Goal: Task Accomplishment & Management: Complete application form

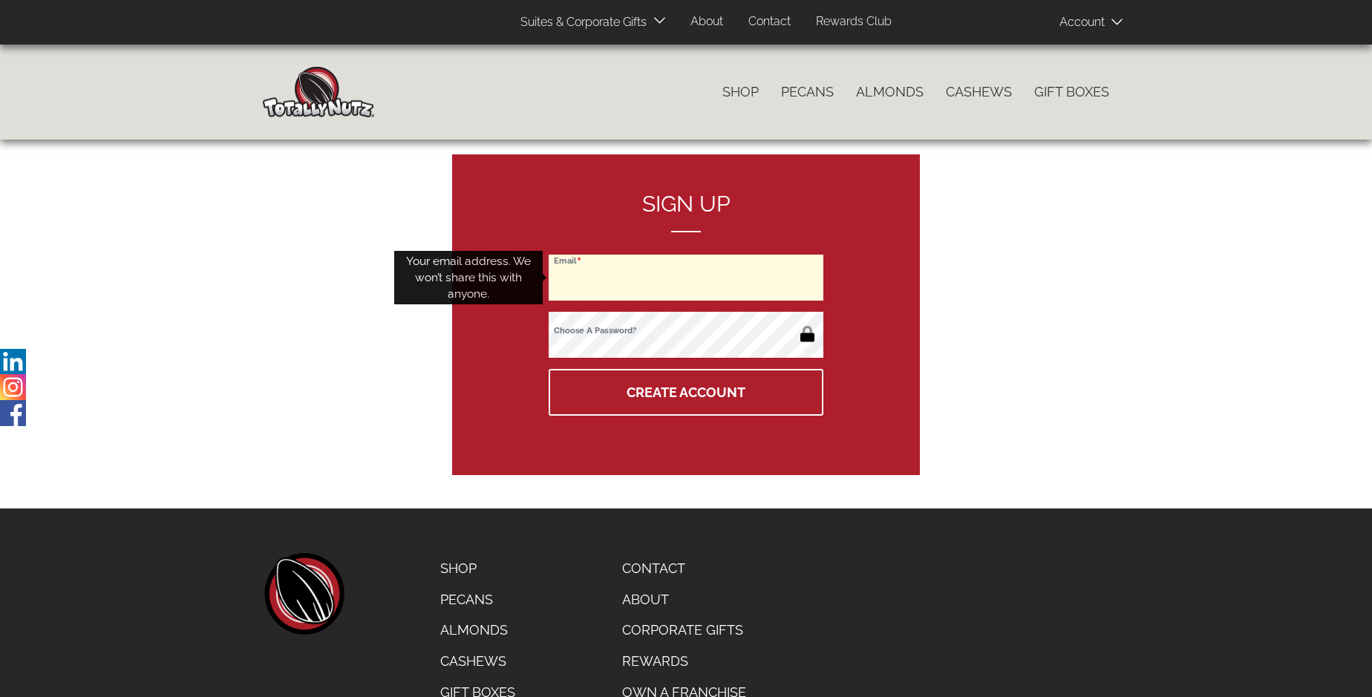
click at [686, 278] on input "Email" at bounding box center [686, 278] width 275 height 46
type input "support@beverlyheels.com"
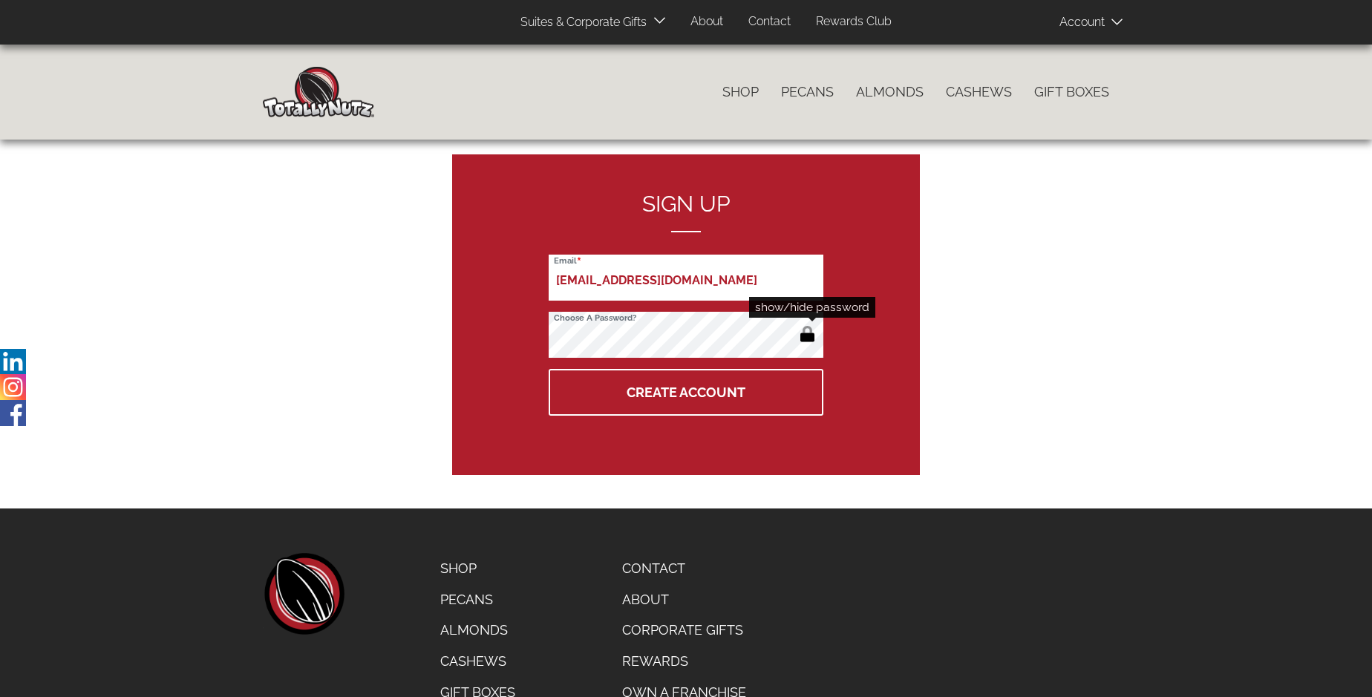
click at [807, 336] on button "button" at bounding box center [807, 336] width 25 height 24
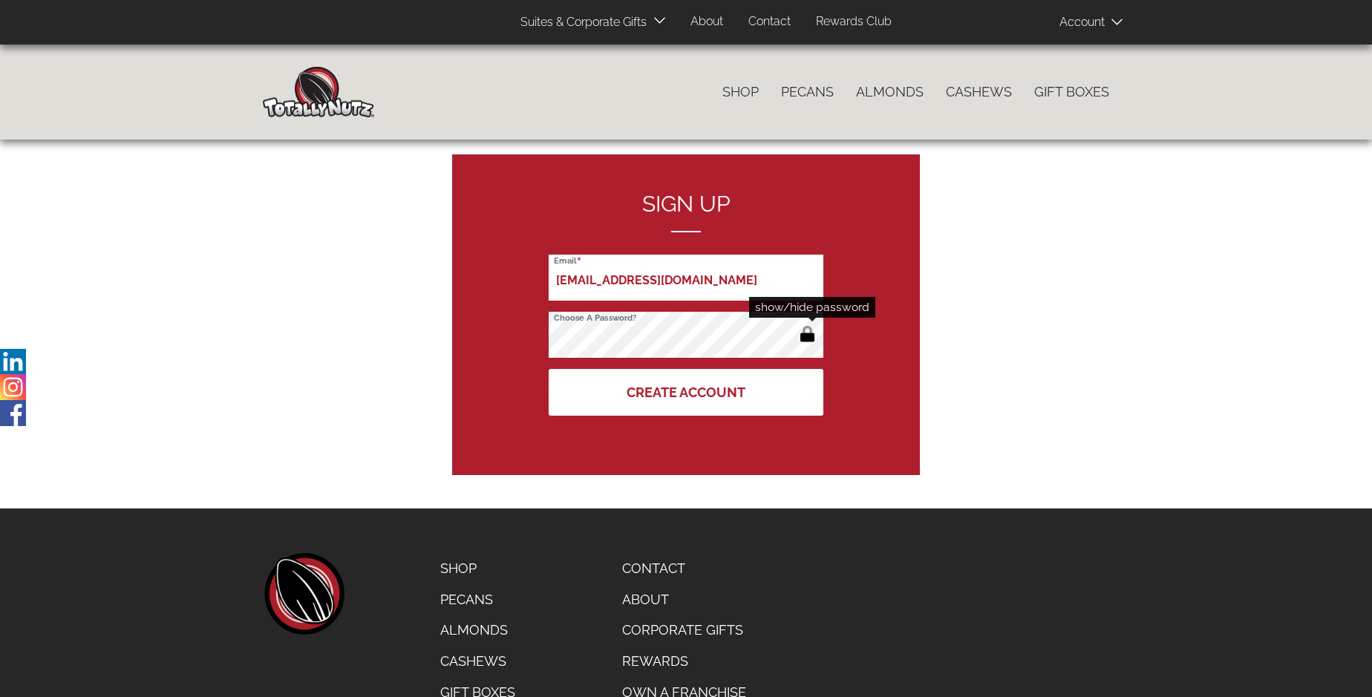
click at [686, 392] on button "Create Account" at bounding box center [686, 392] width 275 height 47
